Goal: Complete application form

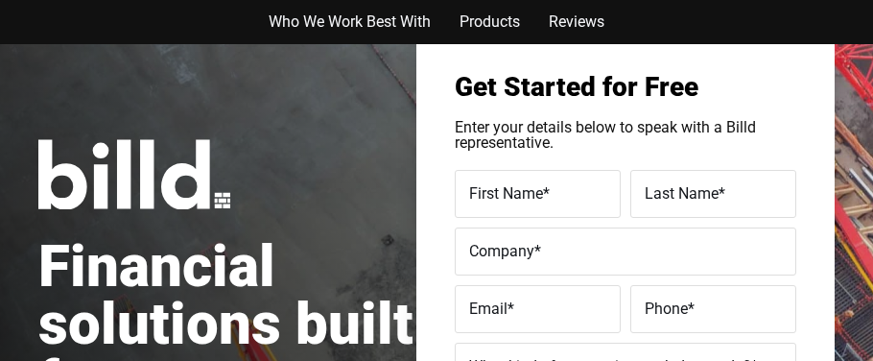
scroll to position [76, 0]
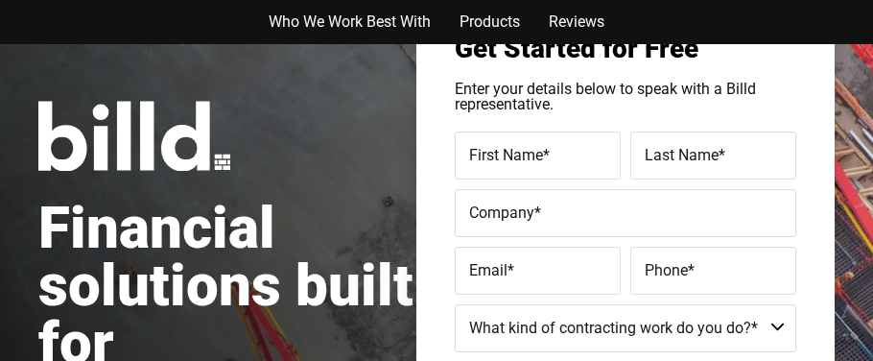
click at [460, 160] on input "First Name *" at bounding box center [538, 155] width 166 height 48
type input "Stephen"
click at [649, 155] on span "Last Name" at bounding box center [682, 155] width 74 height 18
click at [649, 155] on input "Last Name *" at bounding box center [714, 155] width 166 height 48
type input "Kelly"
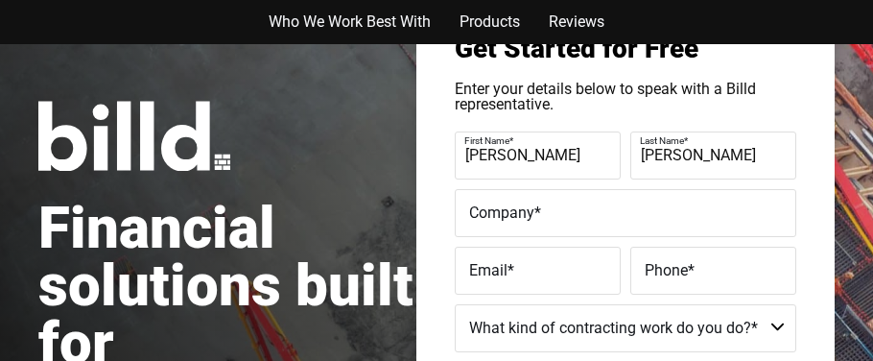
click at [487, 209] on span "Company" at bounding box center [501, 212] width 65 height 18
click at [487, 209] on input "Company *" at bounding box center [626, 213] width 342 height 48
type input "HOTSHOT & MORE"
click at [470, 267] on span "Email" at bounding box center [488, 270] width 38 height 18
click at [470, 267] on input "Email *" at bounding box center [538, 271] width 166 height 48
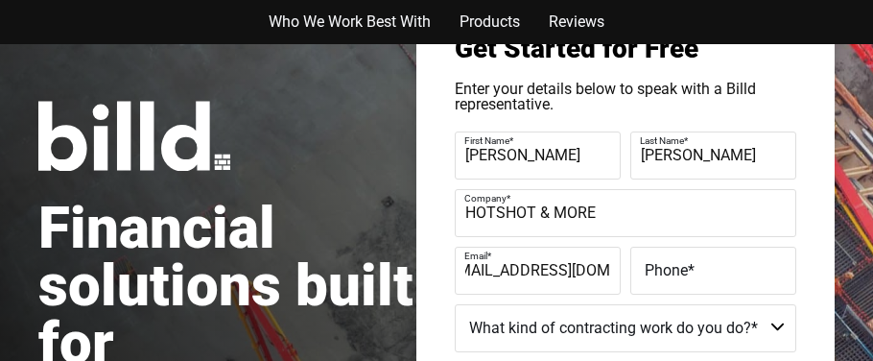
scroll to position [0, 34]
type input "sherrysessins@gmail.com"
click at [653, 266] on span "Phone" at bounding box center [666, 270] width 43 height 18
click at [653, 266] on input "Phone *" at bounding box center [714, 271] width 166 height 48
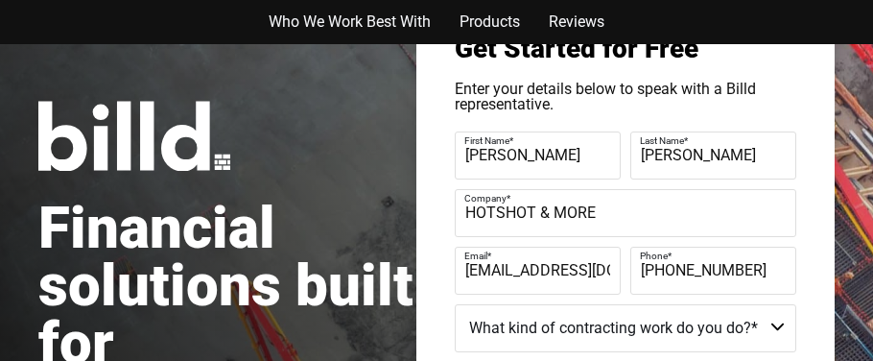
type input "(903) 625-2555"
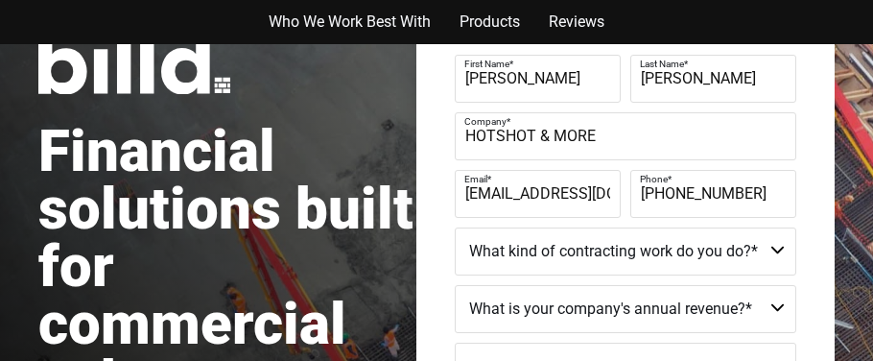
scroll to position [191, 0]
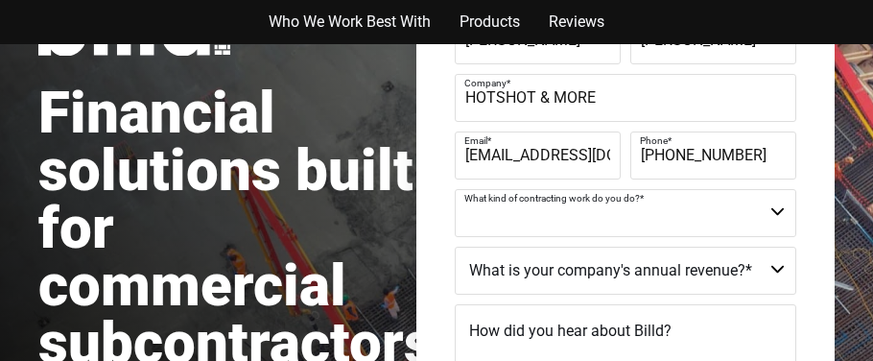
click at [775, 212] on select "Commercial Commercial and Residential Residential Not a Contractor" at bounding box center [626, 213] width 342 height 48
select select "Commercial and Residential"
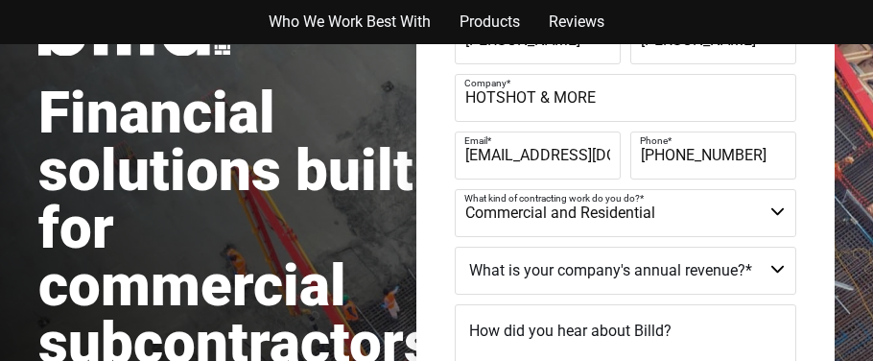
click at [455, 189] on select "Commercial Commercial and Residential Residential Not a Contractor" at bounding box center [626, 213] width 342 height 48
click at [776, 268] on select "$40M + $25M - $40M $8M - $25M $4M - $8M $2M - $4M $1M - $2M Less than $1M" at bounding box center [626, 271] width 342 height 48
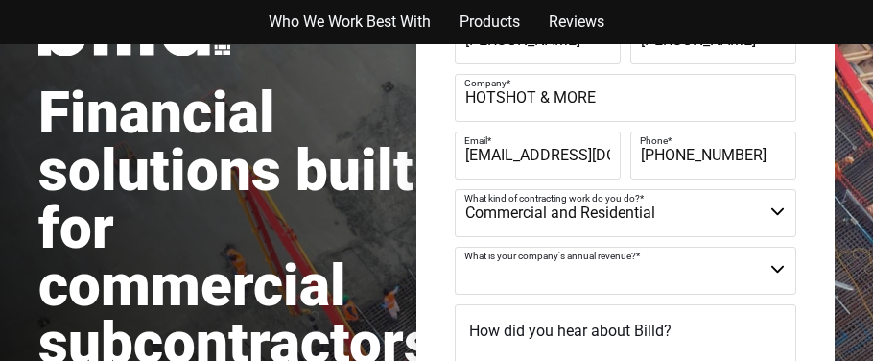
select select "Less than $1M"
click at [455, 247] on select "$40M + $25M - $40M $8M - $25M $4M - $8M $2M - $4M $1M - $2M Less than $1M" at bounding box center [626, 271] width 342 height 48
click at [442, 306] on div "Get Started for Free Enter your details below to speak with a Billd representat…" at bounding box center [626, 270] width 418 height 777
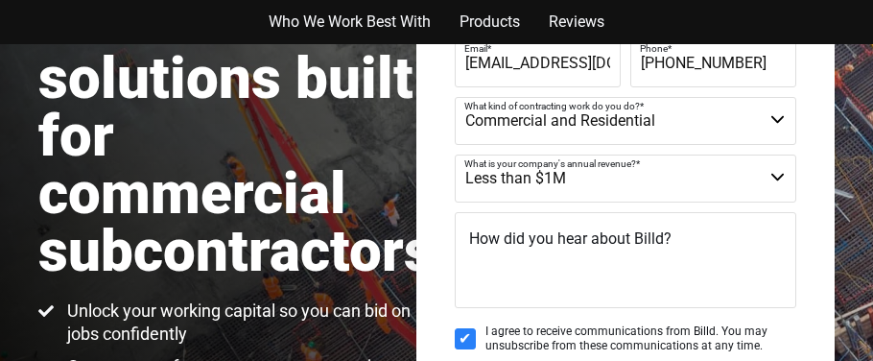
scroll to position [306, 0]
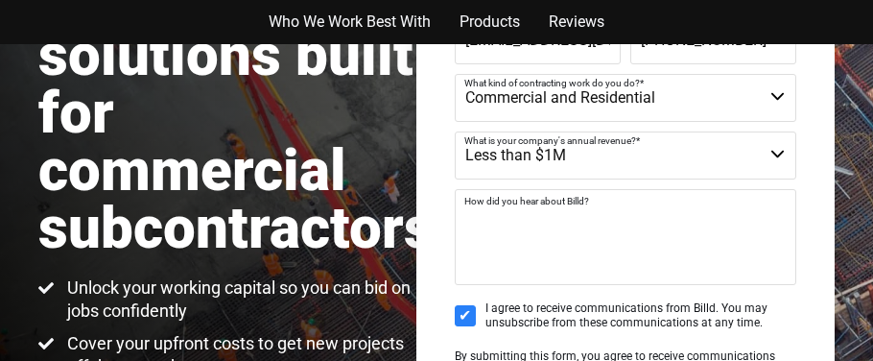
click at [554, 236] on textarea "How did you hear about Billd?" at bounding box center [626, 237] width 342 height 96
type textarea "inertnet"
click at [466, 312] on input "I agree to receive communications from Billd. You may unsubscribe from these co…" at bounding box center [465, 315] width 21 height 21
checkbox input "false"
click at [538, 220] on textarea "inertnet" at bounding box center [626, 237] width 342 height 96
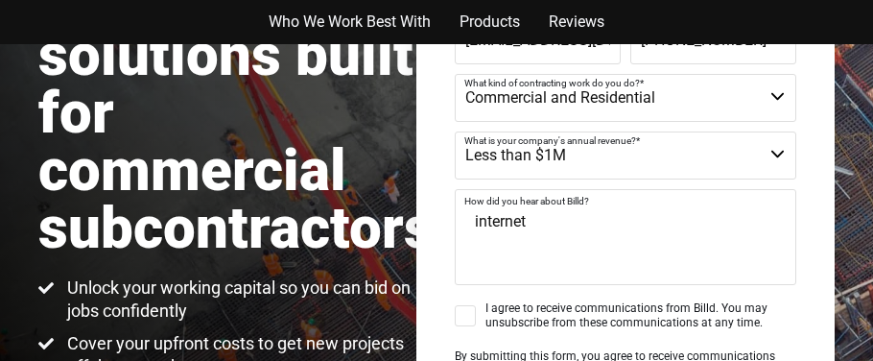
type textarea "internet"
click at [474, 314] on input "I agree to receive communications from Billd. You may unsubscribe from these co…" at bounding box center [465, 315] width 21 height 21
checkbox input "true"
click at [427, 309] on div "Get Started for Free Enter your details below to speak with a Billd representat…" at bounding box center [626, 155] width 418 height 777
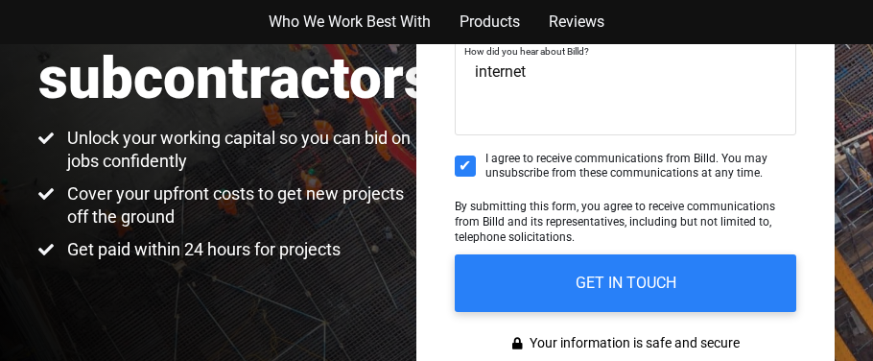
scroll to position [460, 0]
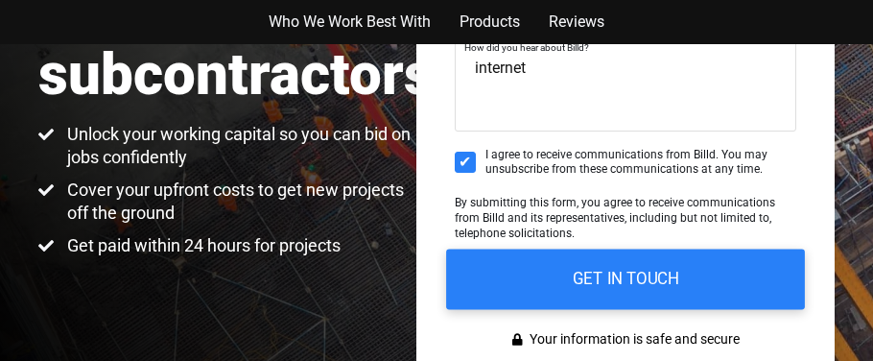
click at [550, 284] on input "GET IN TOUCH" at bounding box center [625, 279] width 359 height 60
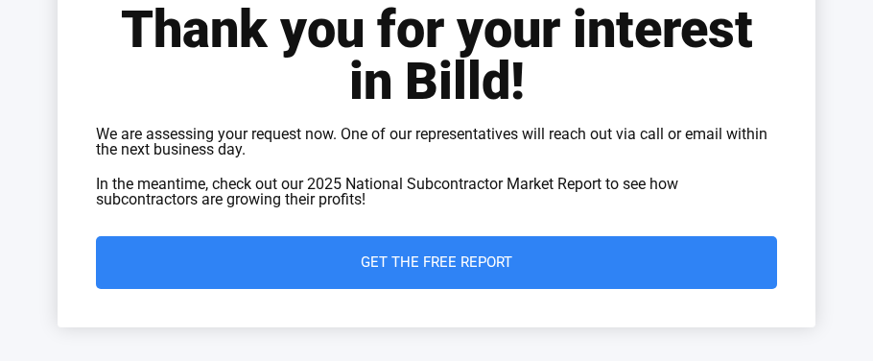
scroll to position [229, 0]
